Goal: Navigation & Orientation: Find specific page/section

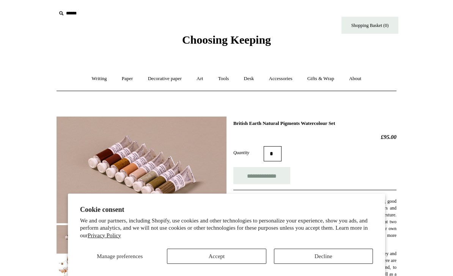
click at [317, 256] on button "Decline" at bounding box center [323, 255] width 99 height 15
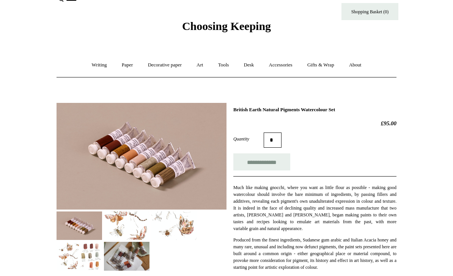
scroll to position [14, 0]
click at [137, 256] on img at bounding box center [126, 256] width 45 height 28
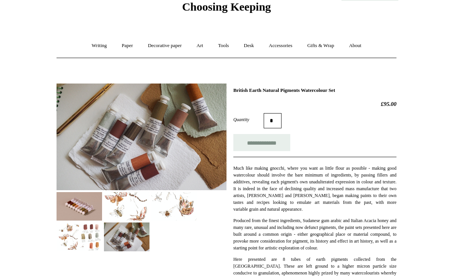
scroll to position [0, 0]
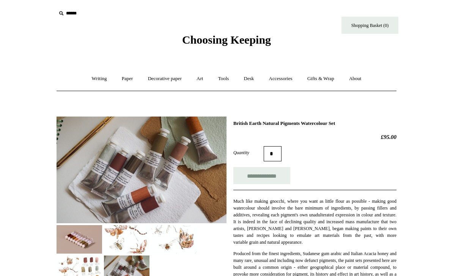
click at [169, 80] on link "Decorative paper +" at bounding box center [164, 79] width 47 height 20
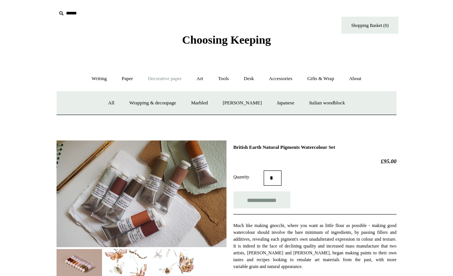
click at [287, 103] on link "Japanese" at bounding box center [285, 103] width 31 height 20
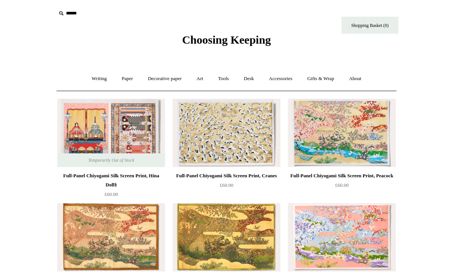
click at [167, 77] on link "Decorative paper +" at bounding box center [164, 79] width 47 height 20
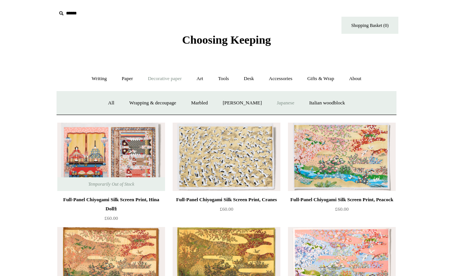
click at [334, 102] on link "Italian woodblock" at bounding box center [326, 103] width 49 height 20
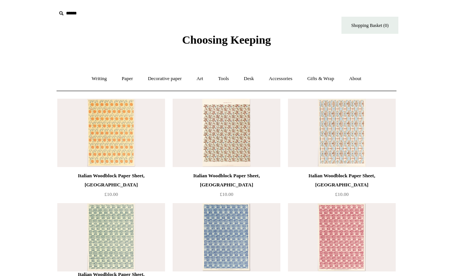
click at [124, 80] on link "Paper +" at bounding box center [127, 79] width 25 height 20
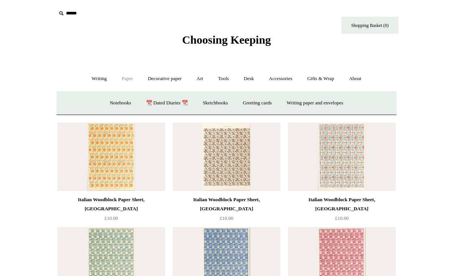
click at [171, 78] on link "Decorative paper +" at bounding box center [164, 79] width 47 height 20
click at [154, 101] on link "Wrapping & decoupage" at bounding box center [152, 103] width 61 height 20
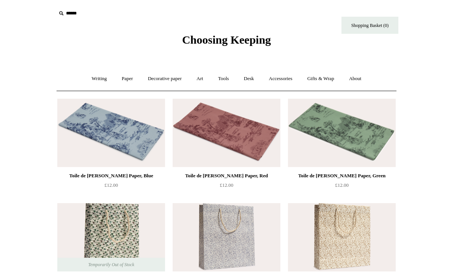
click at [331, 78] on link "Gifts & Wrap +" at bounding box center [320, 79] width 41 height 20
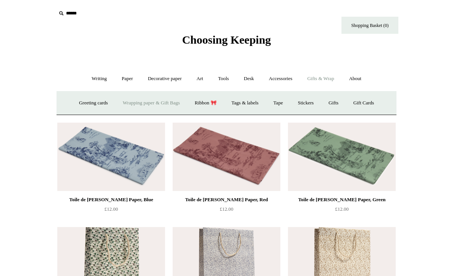
click at [282, 102] on link "Tape" at bounding box center [278, 103] width 23 height 20
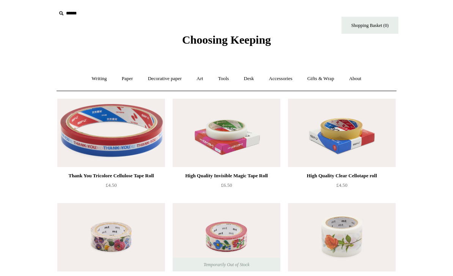
click at [202, 79] on link "Art +" at bounding box center [200, 79] width 20 height 20
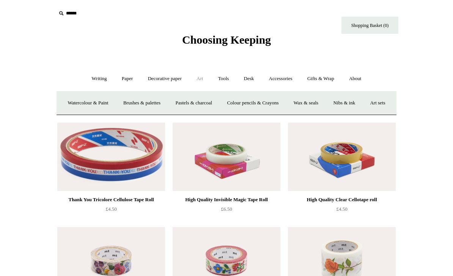
click at [107, 100] on link "Watercolour & Paint" at bounding box center [88, 103] width 54 height 20
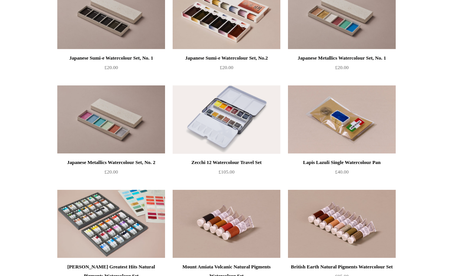
scroll to position [1024, 0]
